Goal: Task Accomplishment & Management: Use online tool/utility

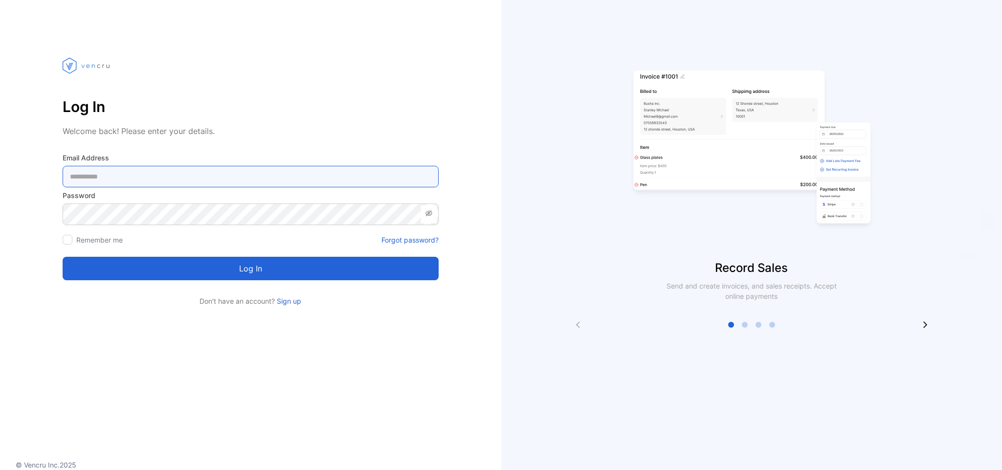
type Address-inputemail "**********"
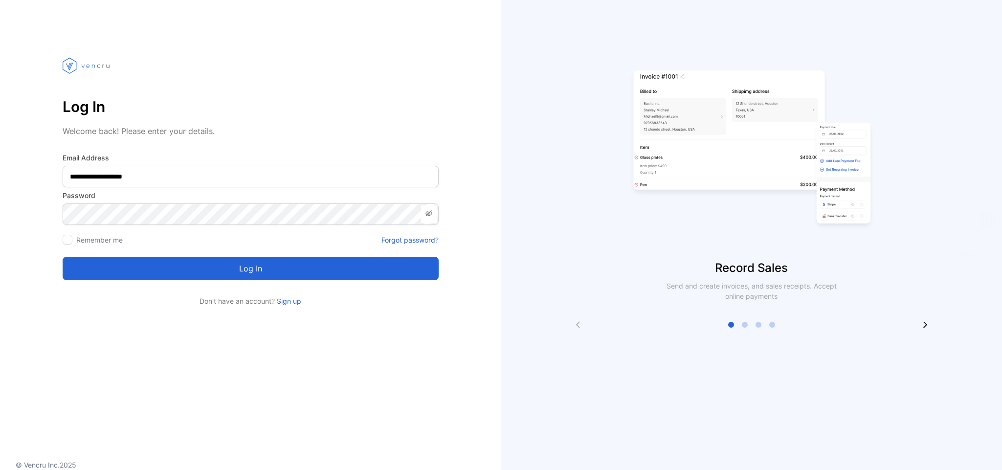
click at [254, 276] on button "Log in" at bounding box center [251, 268] width 376 height 23
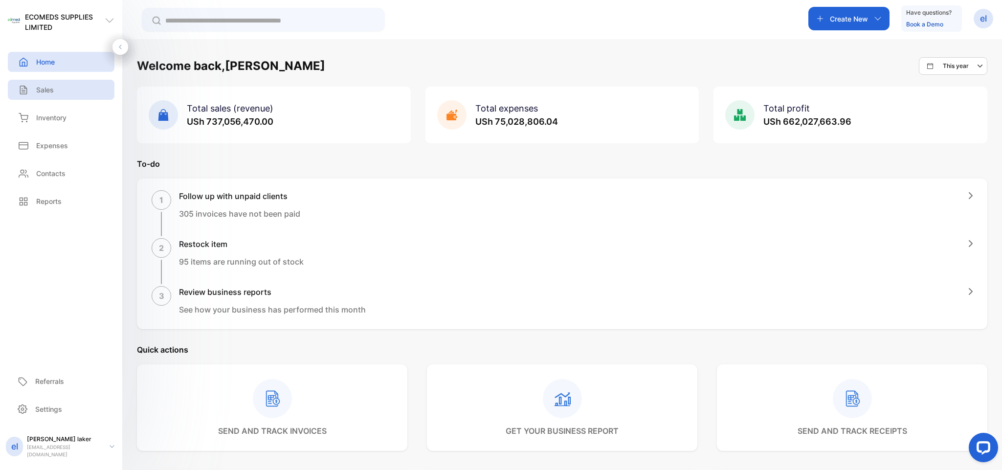
click at [48, 86] on p "Sales" at bounding box center [45, 90] width 18 height 10
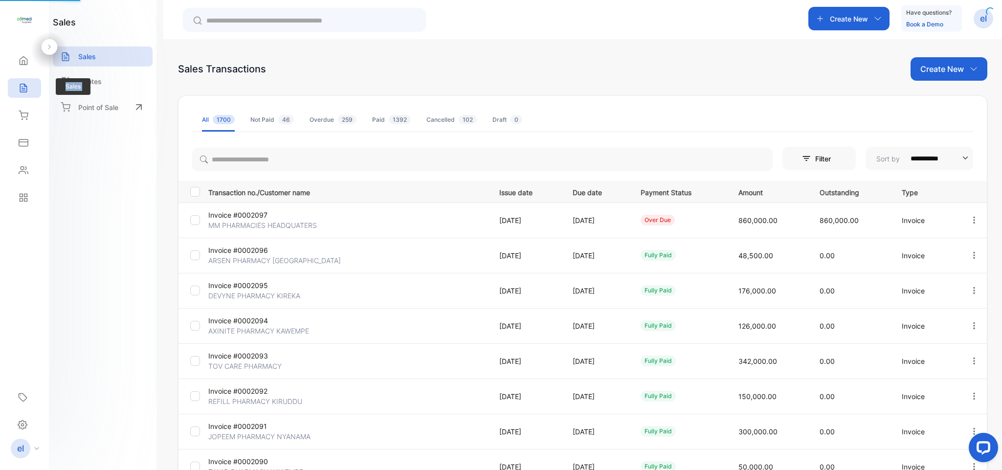
click at [48, 86] on div "Home Home Sales Sales Inventory Inventory Expenses Expenses Contacts Contacts R…" at bounding box center [24, 129] width 49 height 164
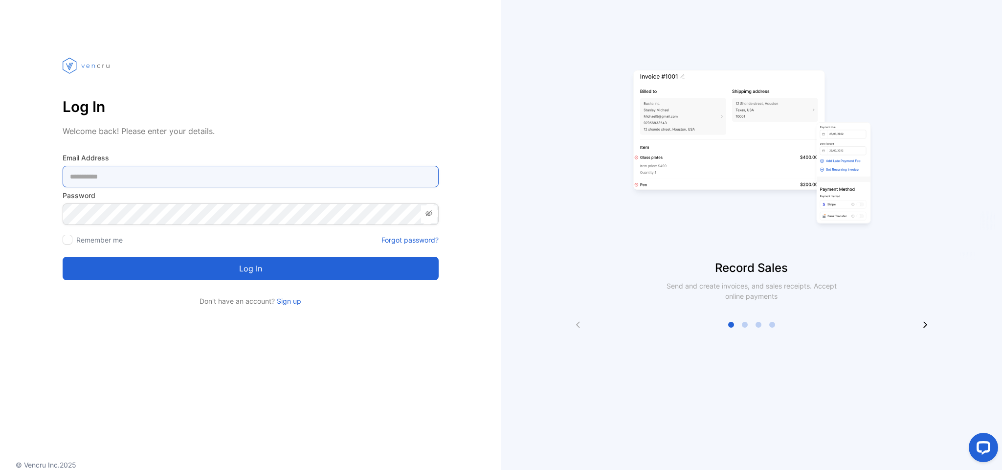
type Address-inputemail "**********"
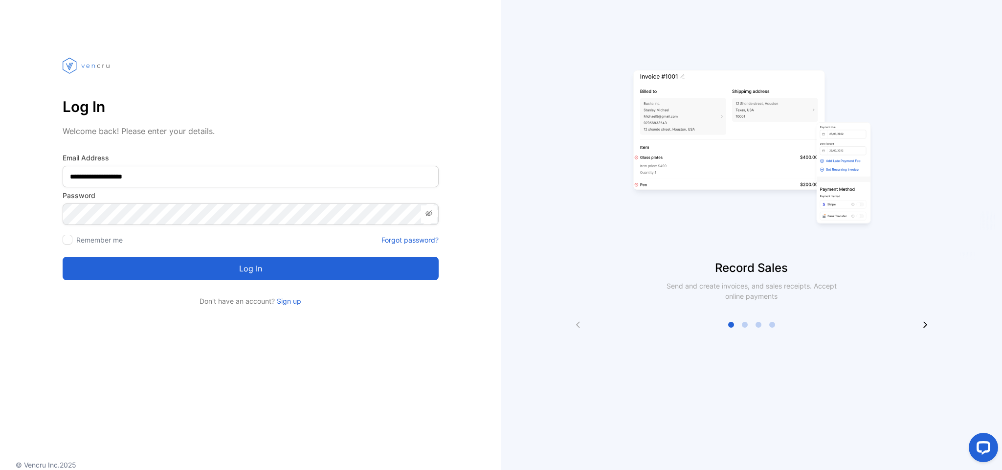
click at [234, 270] on button "Log in" at bounding box center [251, 268] width 376 height 23
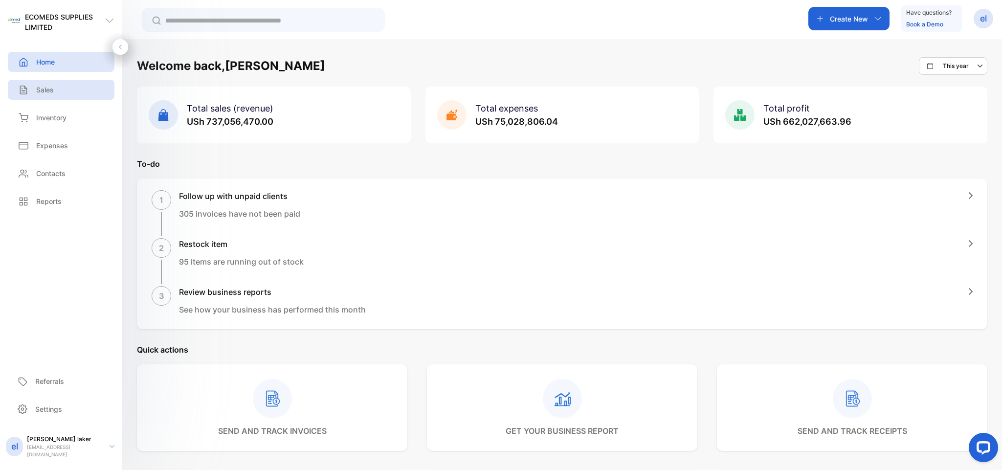
click at [48, 90] on p "Sales" at bounding box center [45, 90] width 18 height 10
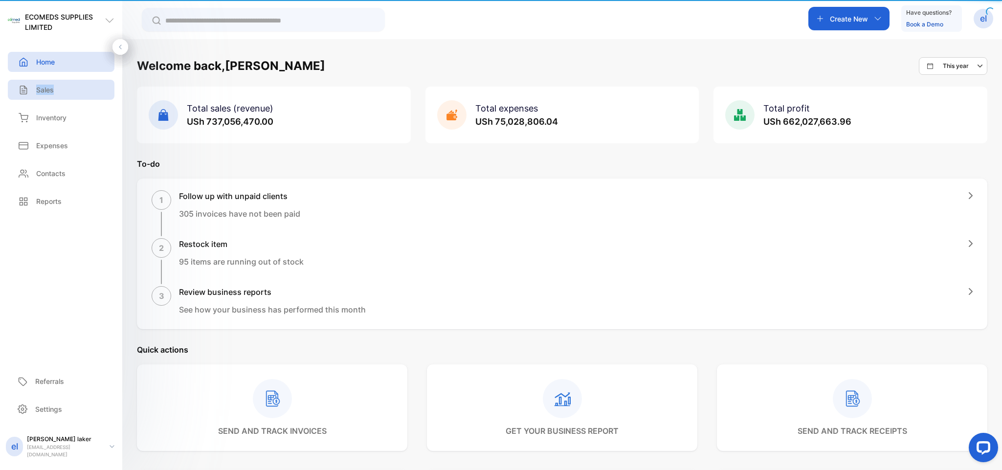
click at [48, 90] on p "Sales" at bounding box center [45, 90] width 18 height 10
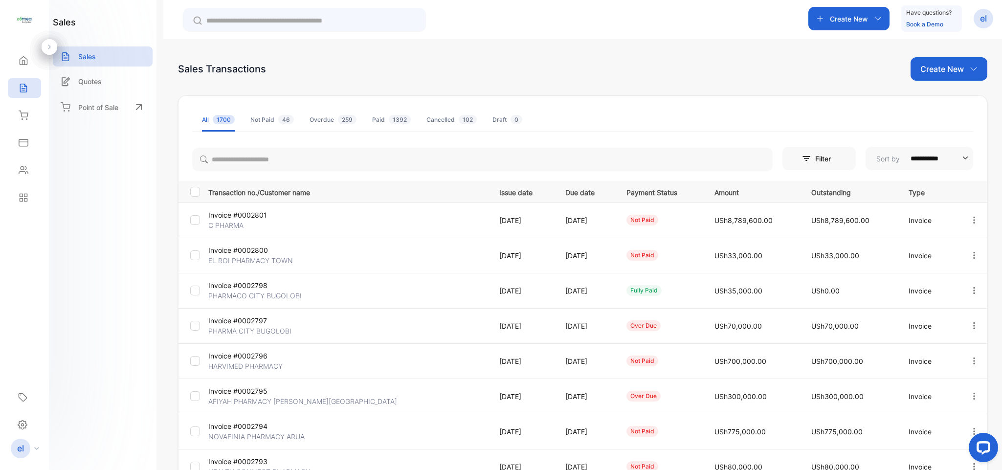
click at [836, 14] on p "Create New" at bounding box center [849, 19] width 38 height 10
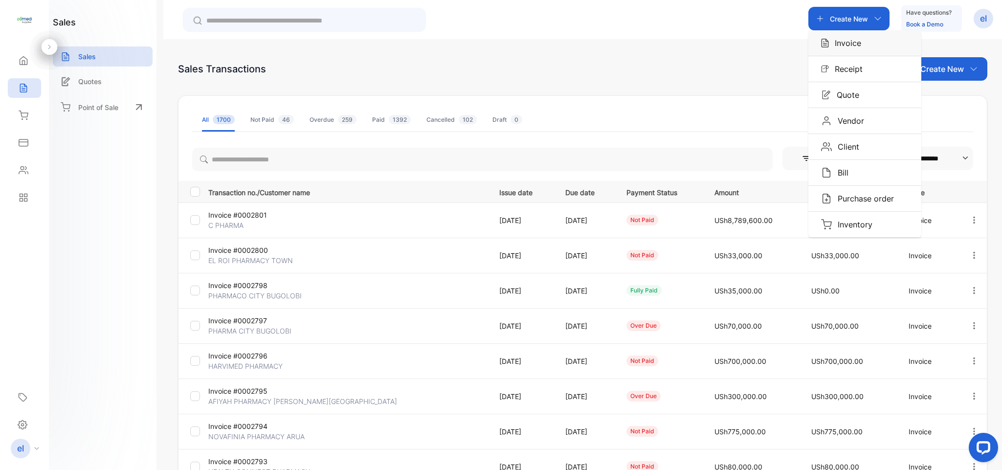
click at [843, 40] on p "Invoice" at bounding box center [845, 43] width 32 height 12
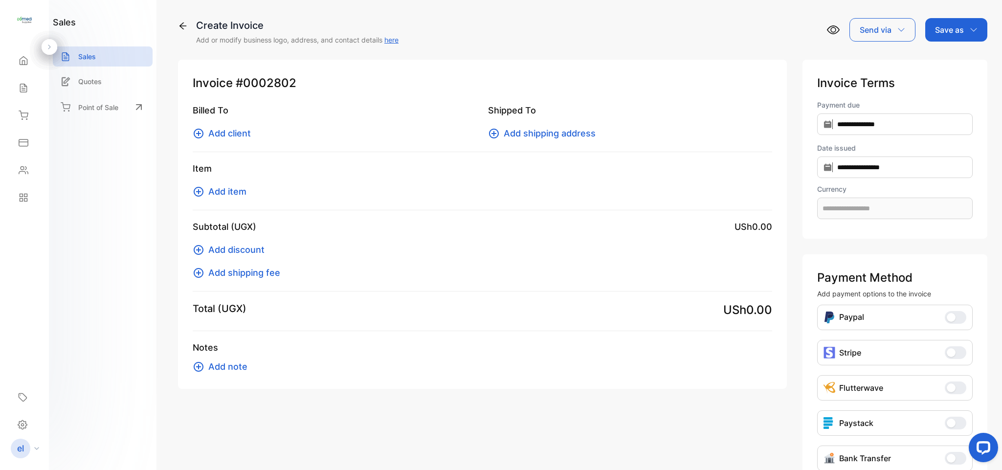
type input "**********"
click at [222, 132] on span "Add client" at bounding box center [229, 133] width 43 height 13
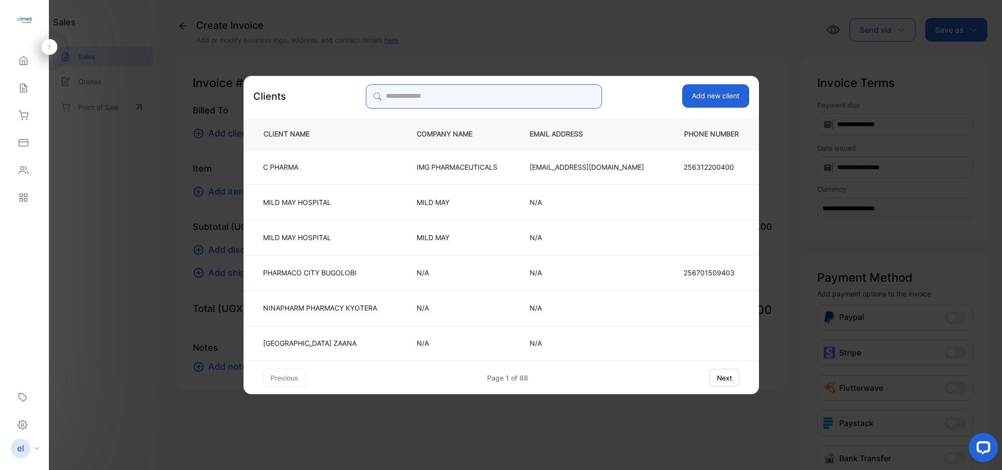
click at [422, 86] on input "search" at bounding box center [484, 96] width 236 height 24
click at [405, 96] on input "search" at bounding box center [484, 96] width 236 height 24
click at [423, 98] on input "search" at bounding box center [484, 96] width 236 height 24
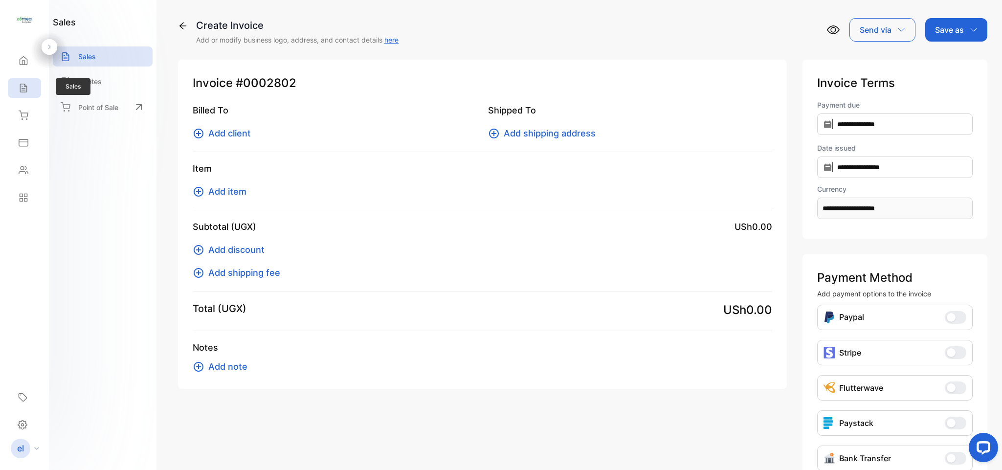
click at [13, 93] on div "Sales" at bounding box center [24, 88] width 33 height 20
